Goal: Transaction & Acquisition: Register for event/course

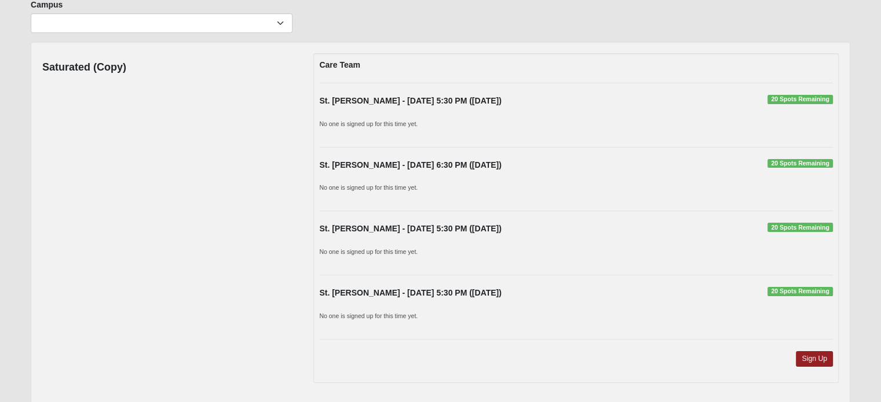
scroll to position [116, 0]
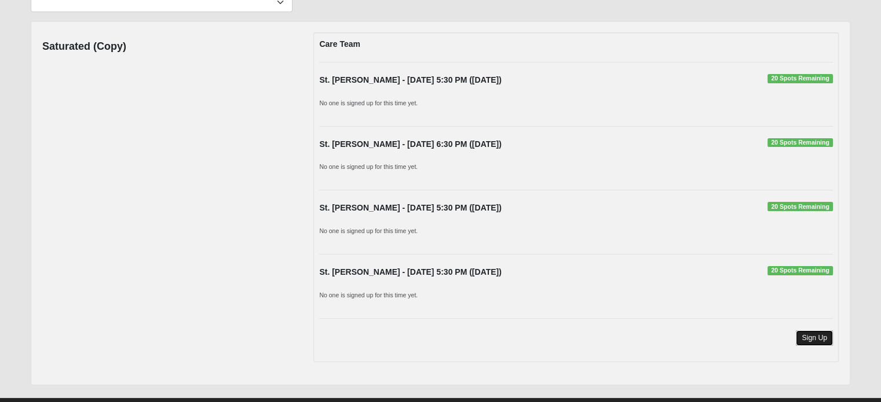
click at [817, 335] on link "Sign Up" at bounding box center [813, 339] width 37 height 16
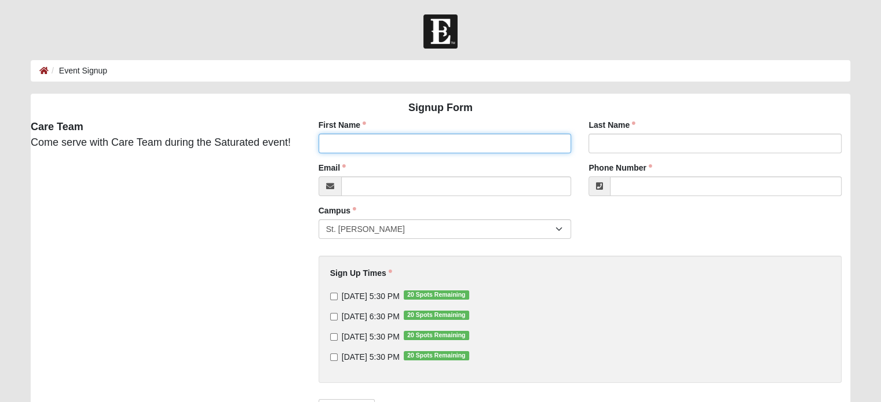
click at [450, 138] on input "First Name" at bounding box center [444, 144] width 253 height 20
